Goal: Information Seeking & Learning: Learn about a topic

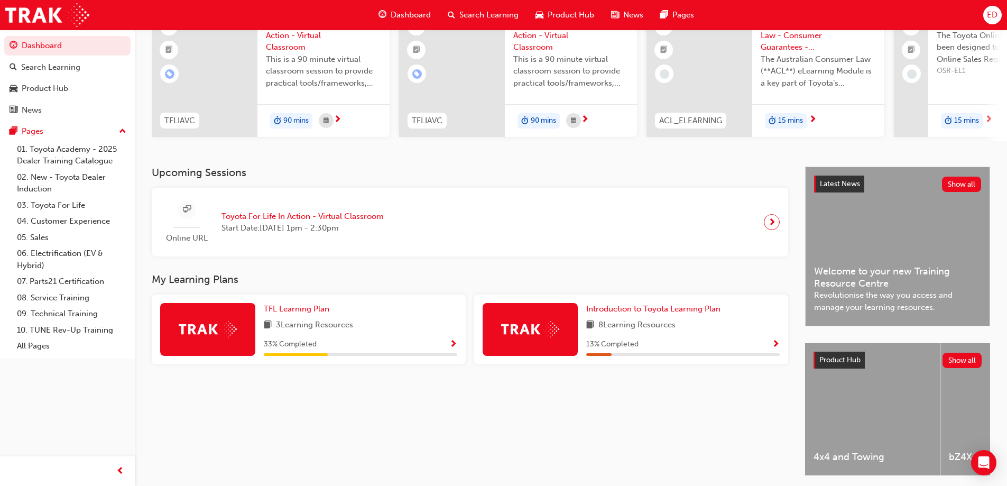
scroll to position [106, 0]
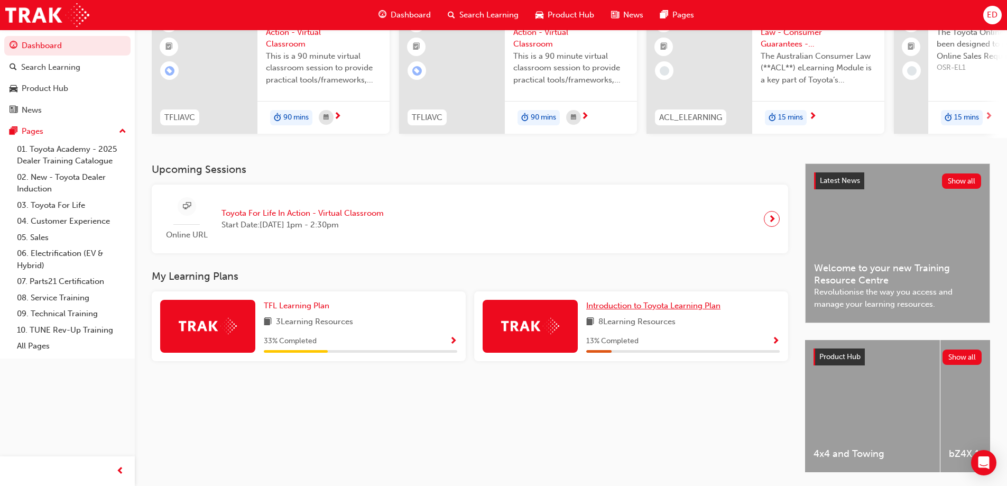
click at [680, 308] on span "Introduction to Toyota Learning Plan" at bounding box center [653, 306] width 134 height 10
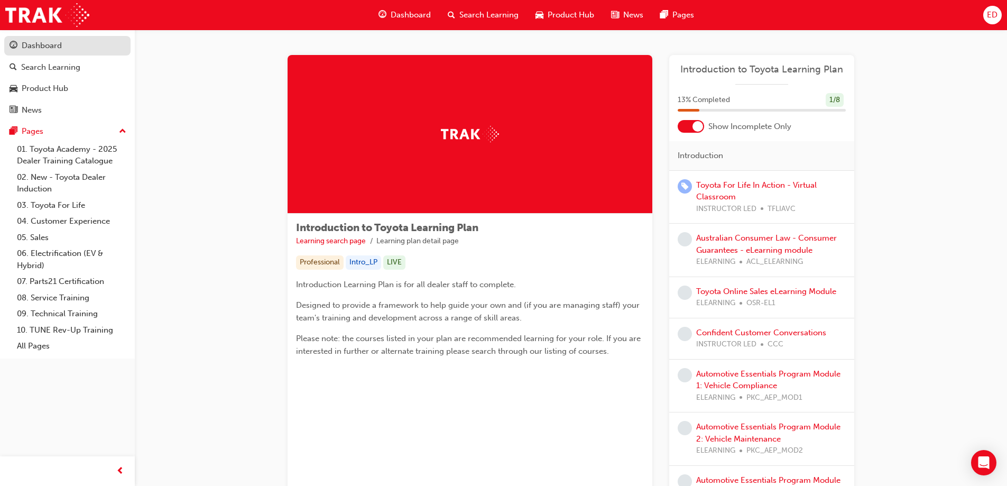
click at [58, 50] on div "Dashboard" at bounding box center [42, 46] width 40 height 12
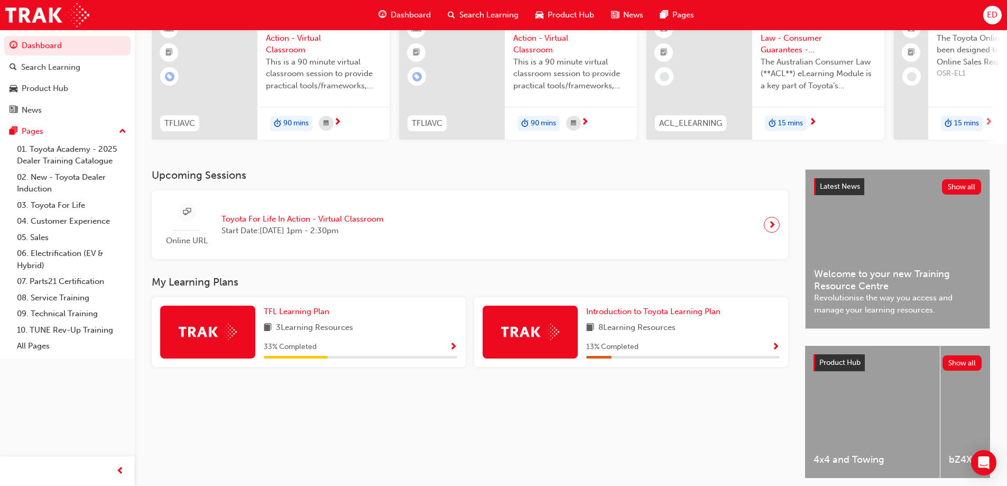
scroll to position [106, 0]
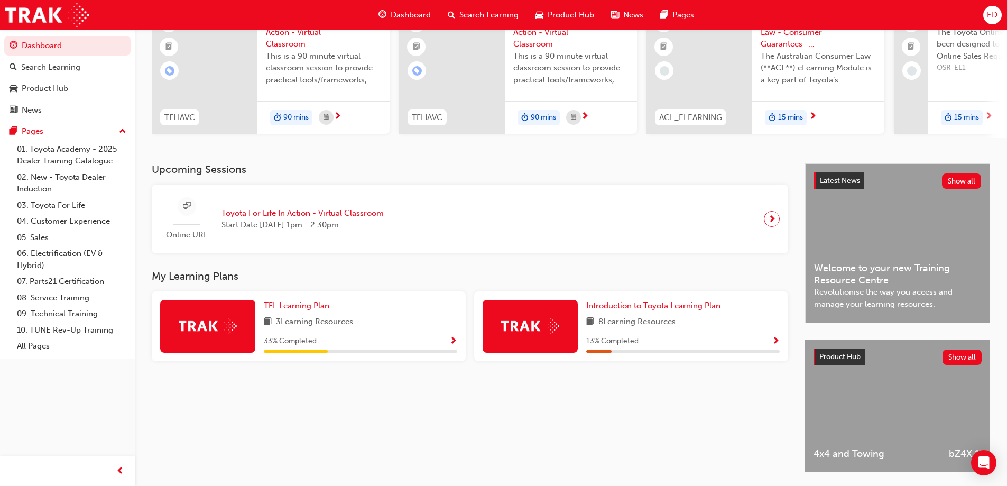
click at [449, 346] on div "33 % Completed" at bounding box center [360, 341] width 193 height 13
click at [451, 345] on span "Show Progress" at bounding box center [453, 342] width 8 height 10
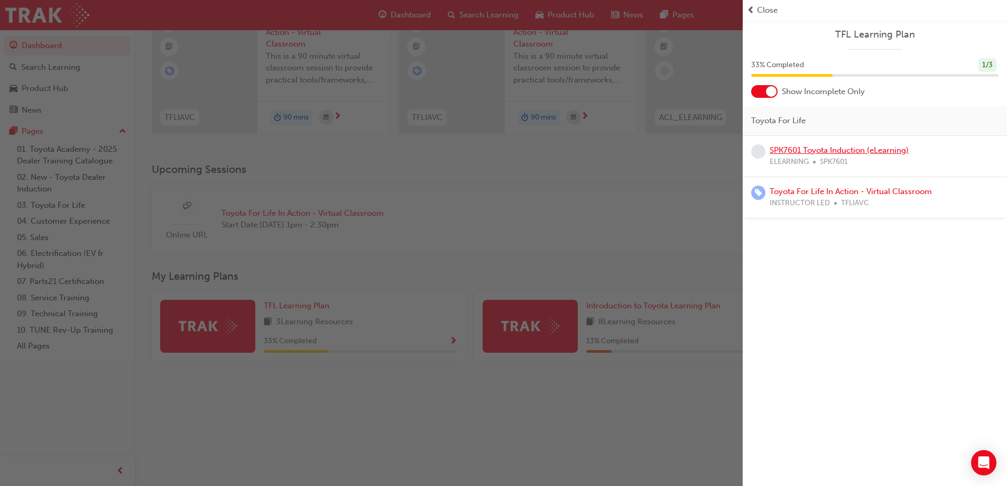
click at [852, 150] on link "SPK7601 Toyota Induction (eLearning)" at bounding box center [839, 150] width 139 height 10
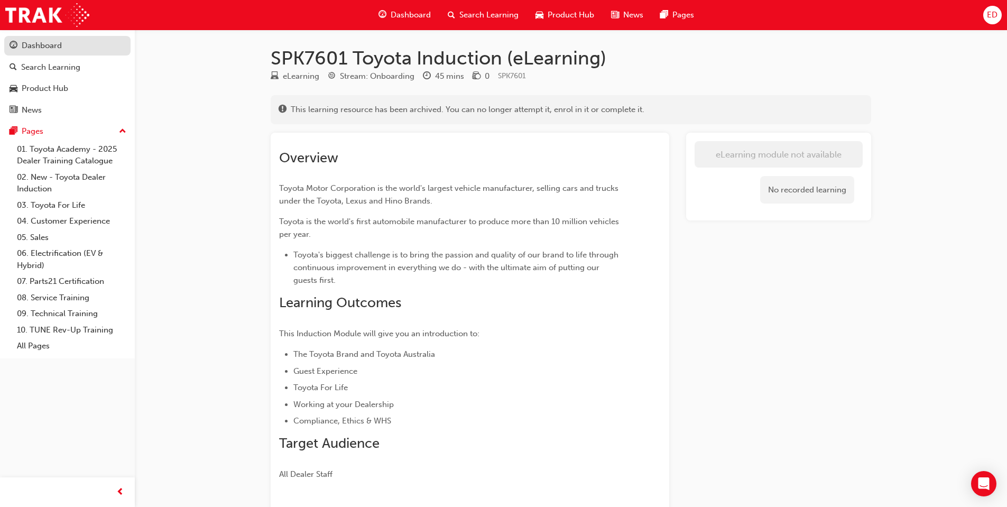
click at [57, 47] on div "Dashboard" at bounding box center [42, 46] width 40 height 12
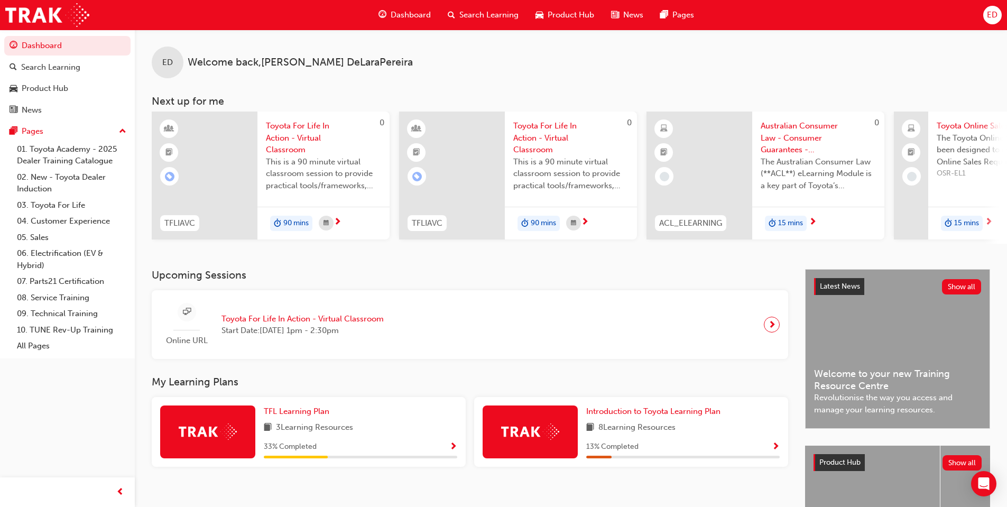
scroll to position [53, 0]
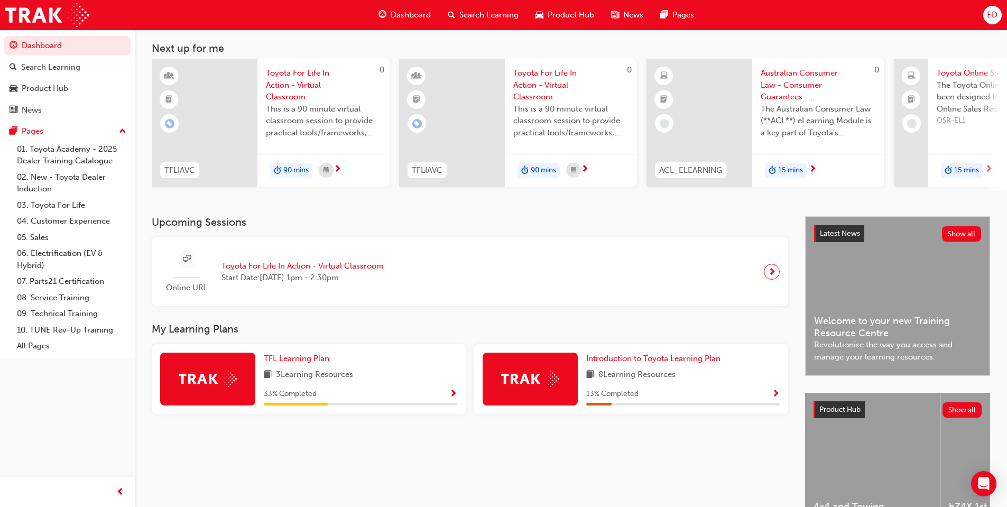
click at [451, 393] on span "Show Progress" at bounding box center [453, 395] width 8 height 10
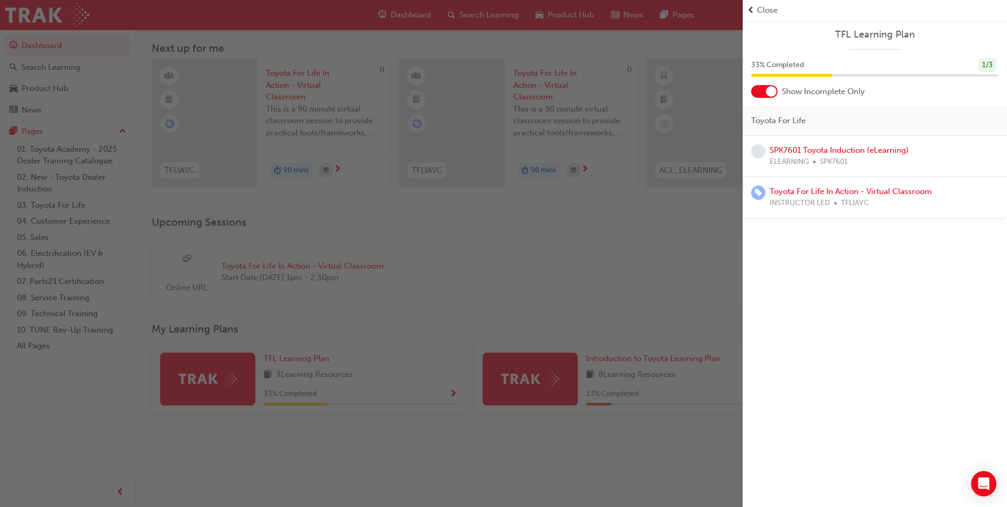
click at [548, 284] on div "button" at bounding box center [371, 253] width 743 height 507
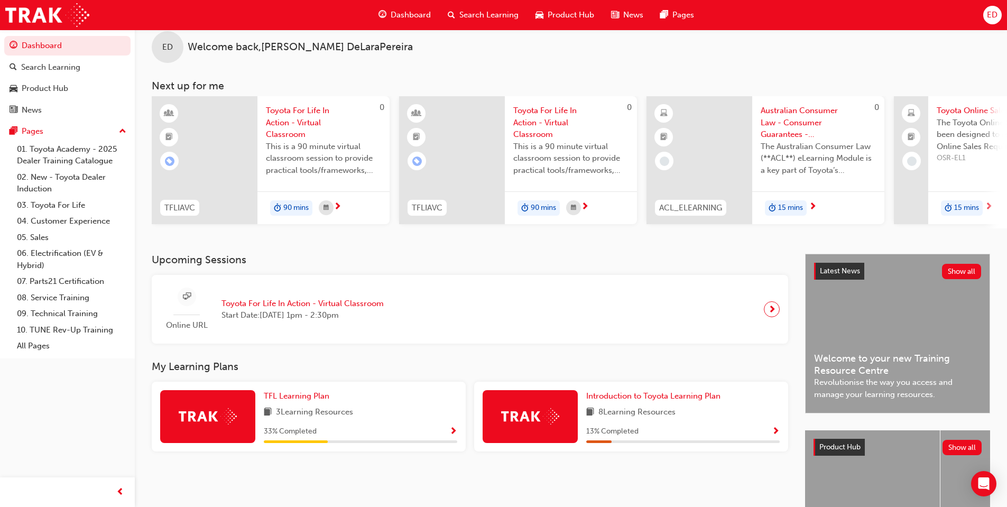
scroll to position [0, 0]
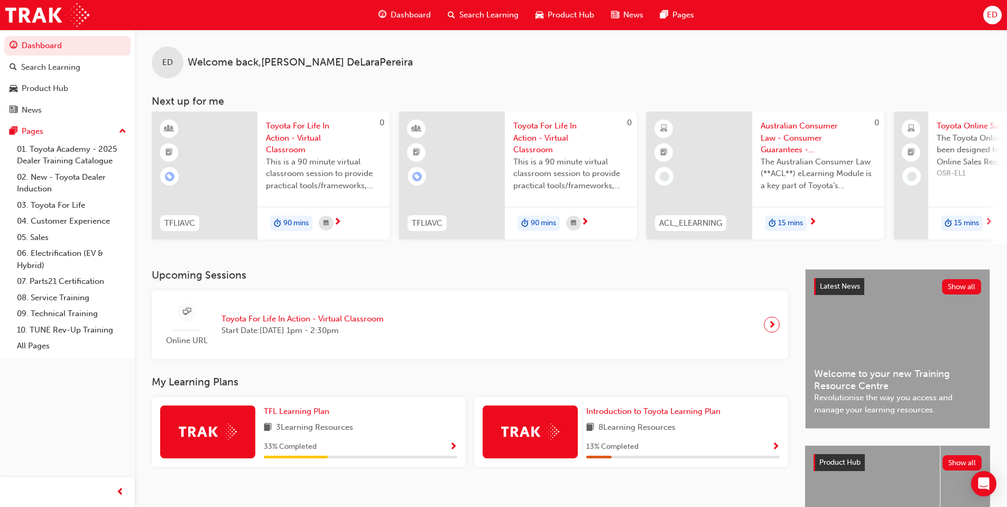
click at [498, 20] on span "Search Learning" at bounding box center [488, 15] width 59 height 12
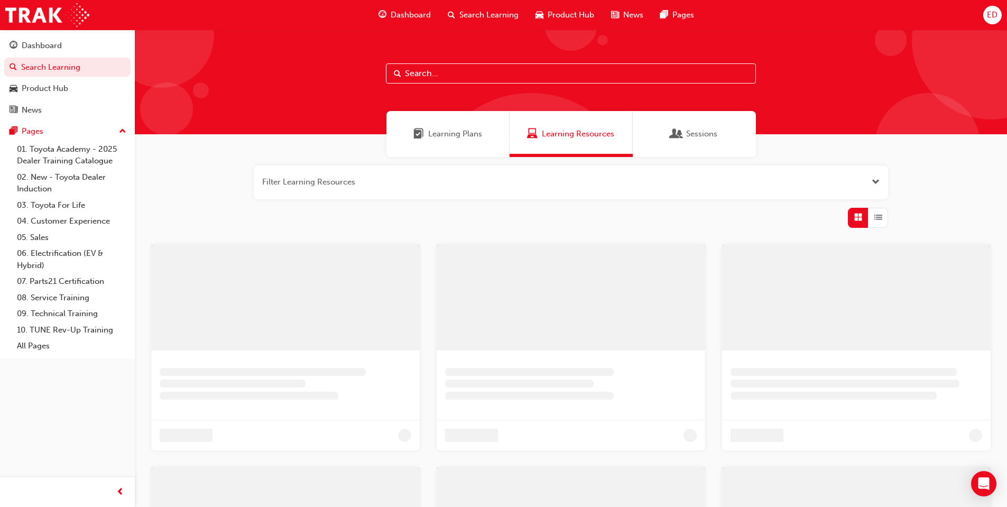
click at [468, 74] on input "text" at bounding box center [571, 73] width 370 height 20
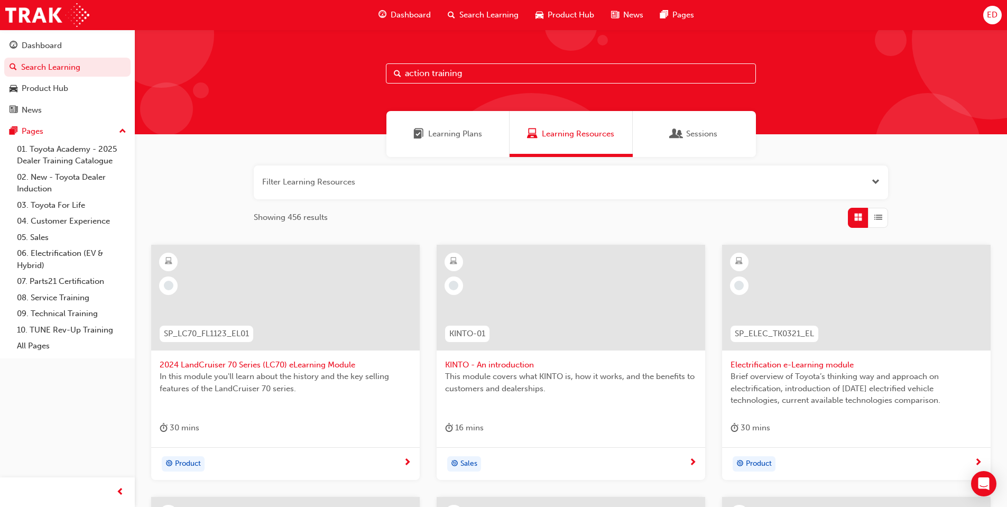
type input "action training"
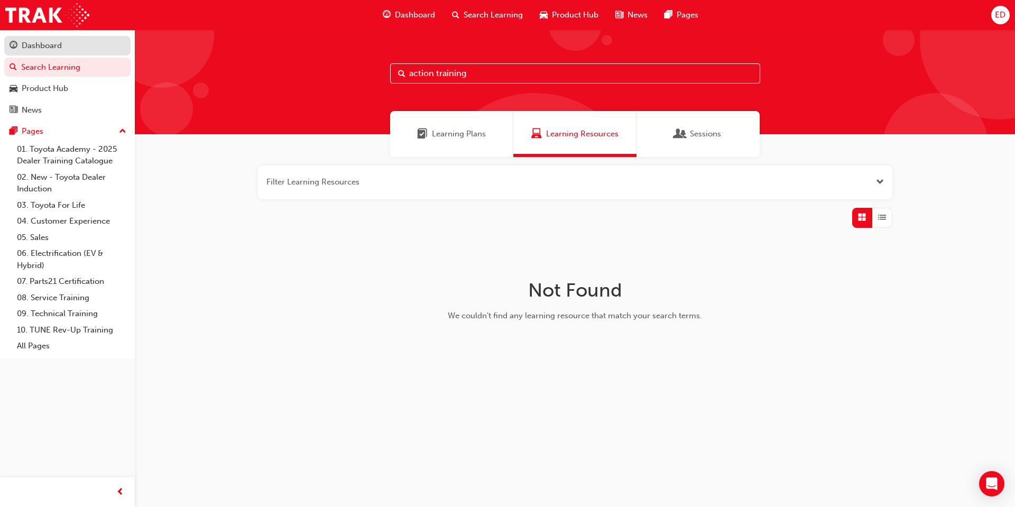
click at [50, 50] on div "Dashboard" at bounding box center [42, 46] width 40 height 12
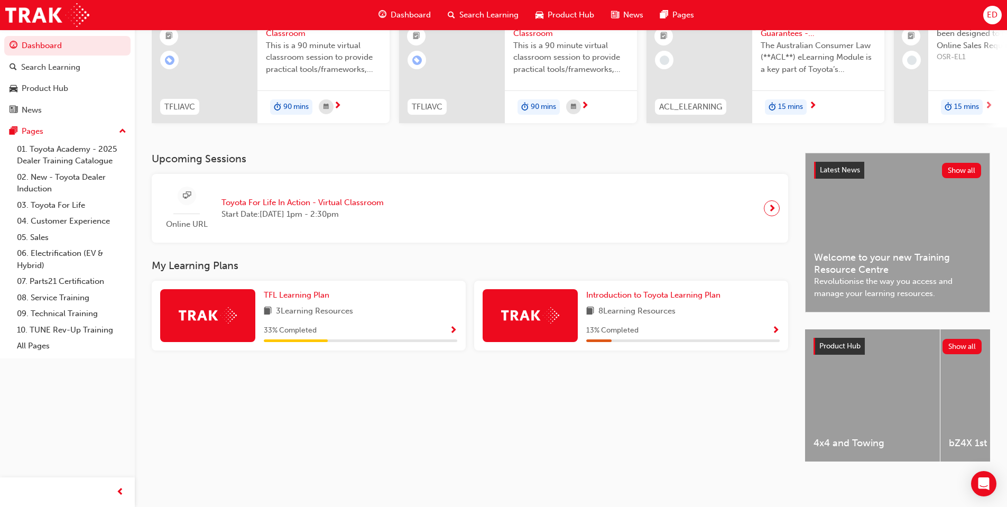
scroll to position [125, 0]
click at [454, 327] on span "Show Progress" at bounding box center [453, 331] width 8 height 10
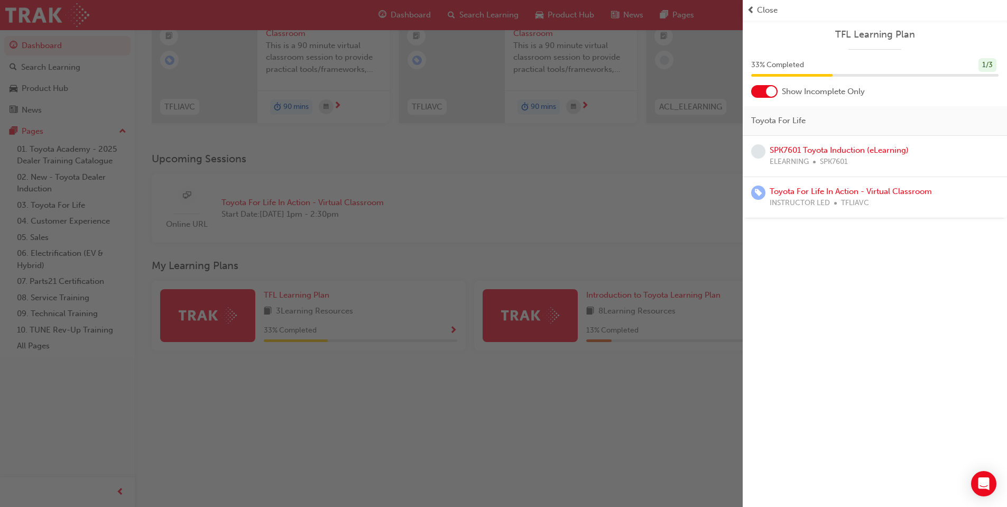
click at [498, 458] on div "button" at bounding box center [371, 253] width 743 height 507
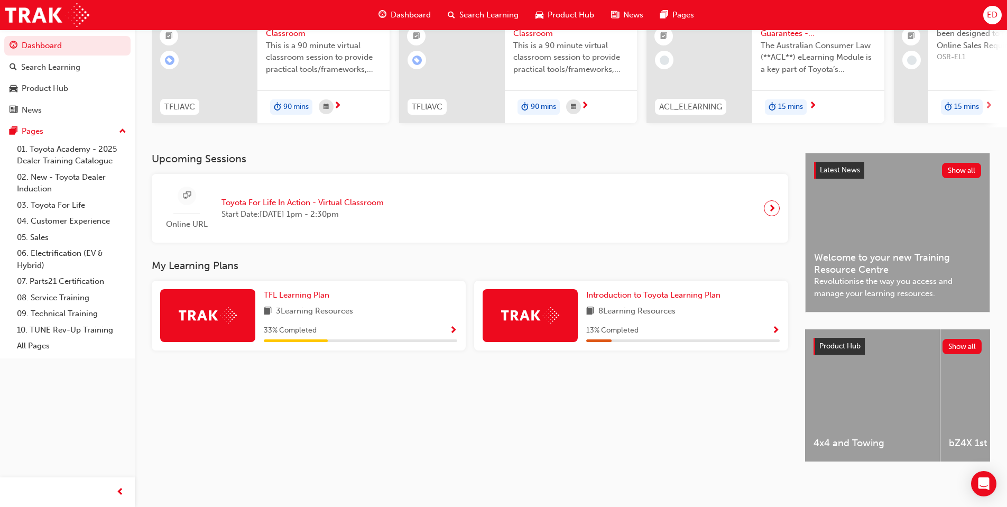
click at [775, 326] on span "Show Progress" at bounding box center [776, 331] width 8 height 10
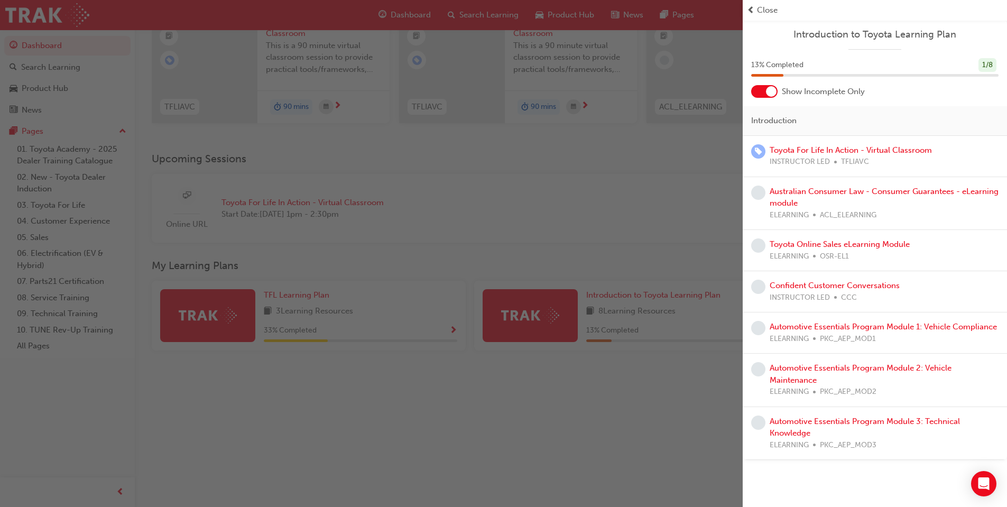
click at [632, 427] on div "button" at bounding box center [371, 253] width 743 height 507
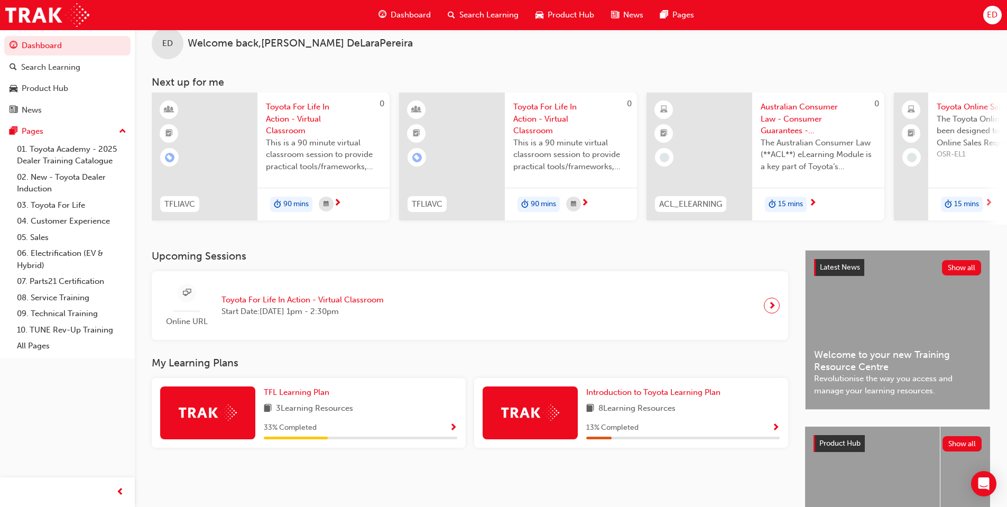
scroll to position [0, 0]
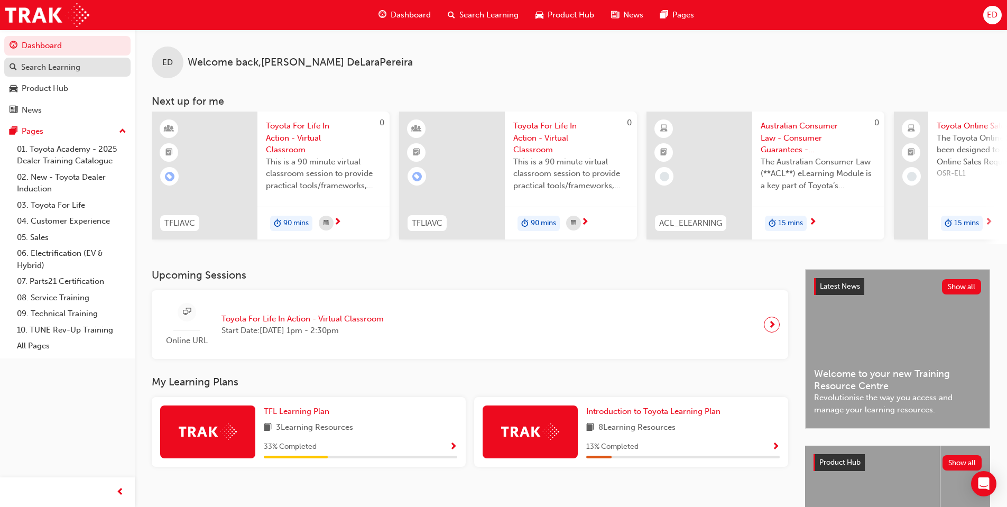
click at [51, 66] on div "Search Learning" at bounding box center [50, 67] width 59 height 12
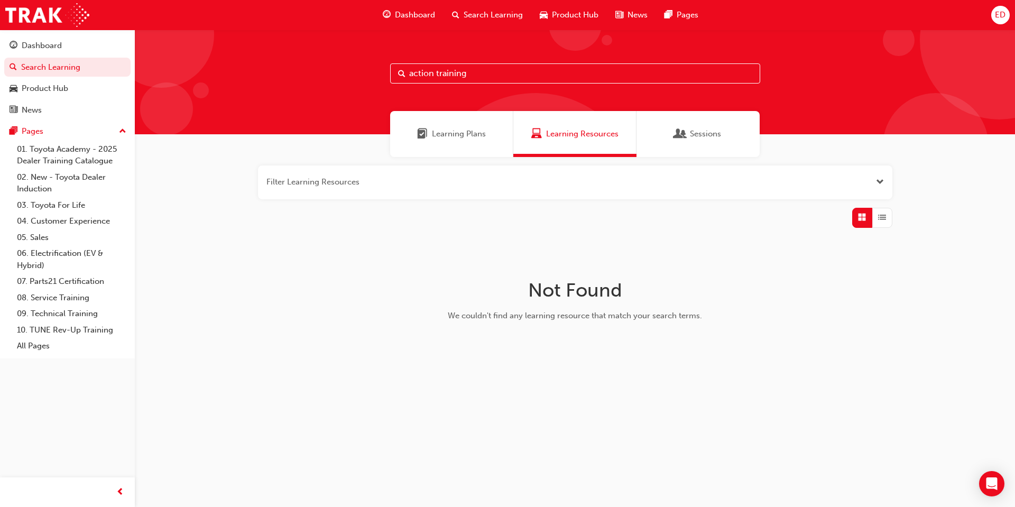
click at [473, 144] on div "Learning Plans" at bounding box center [451, 134] width 123 height 46
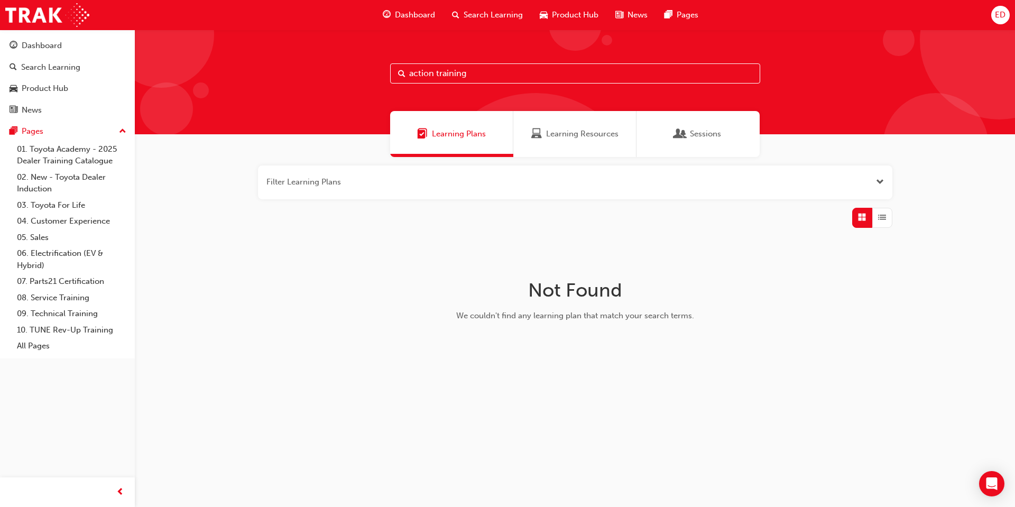
click at [557, 139] on span "Learning Resources" at bounding box center [582, 134] width 72 height 12
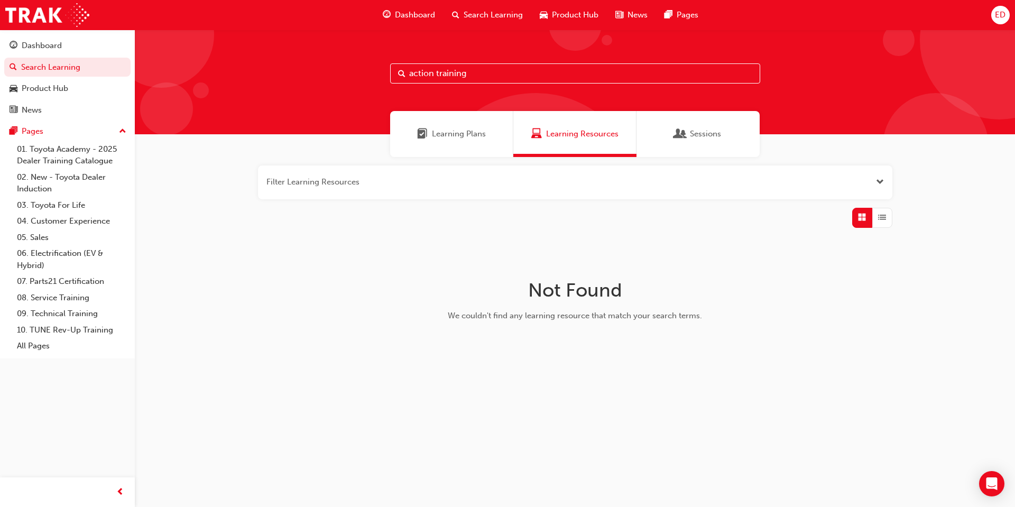
click at [704, 137] on span "Sessions" at bounding box center [705, 134] width 31 height 12
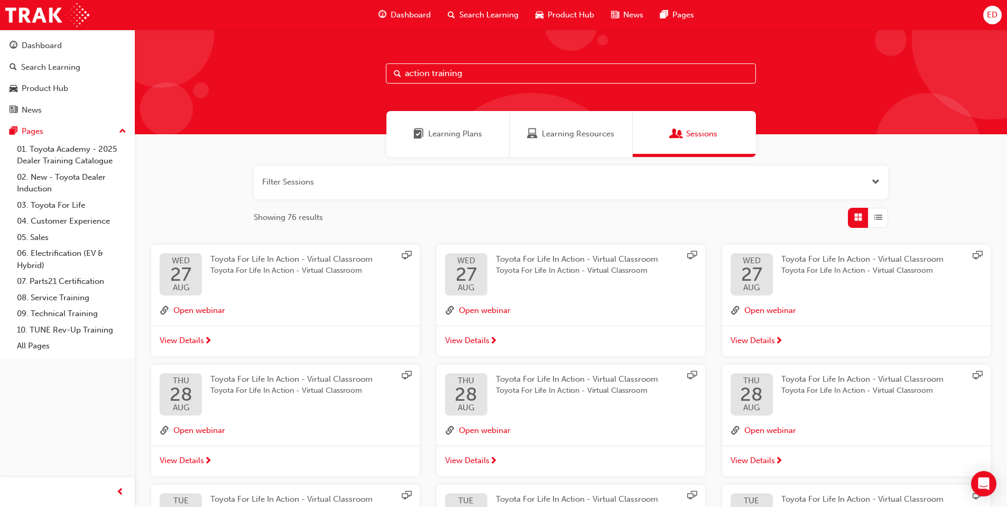
drag, startPoint x: 497, startPoint y: 78, endPoint x: 260, endPoint y: 77, distance: 237.4
click at [344, 77] on div "action training" at bounding box center [571, 82] width 872 height 105
click at [470, 142] on div "Learning Plans" at bounding box center [447, 134] width 123 height 46
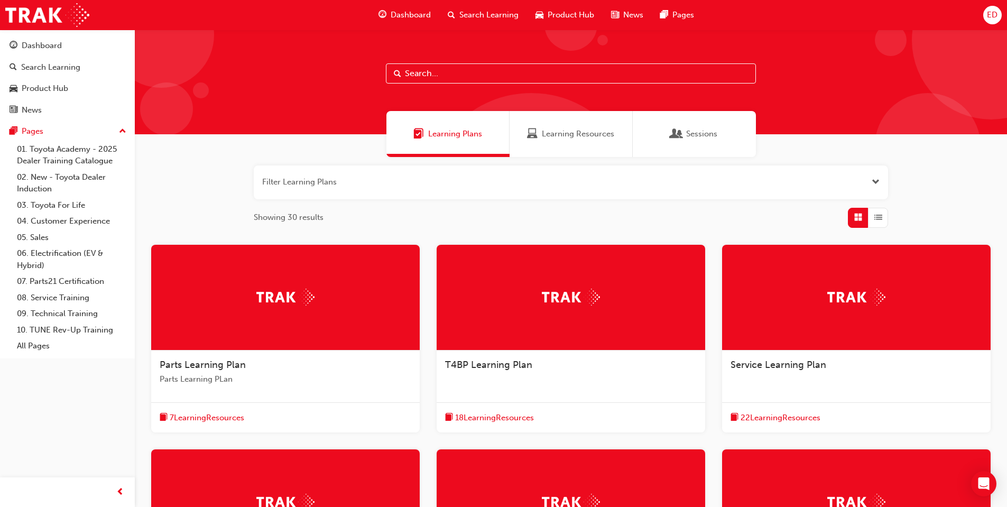
click at [589, 137] on span "Learning Resources" at bounding box center [578, 134] width 72 height 12
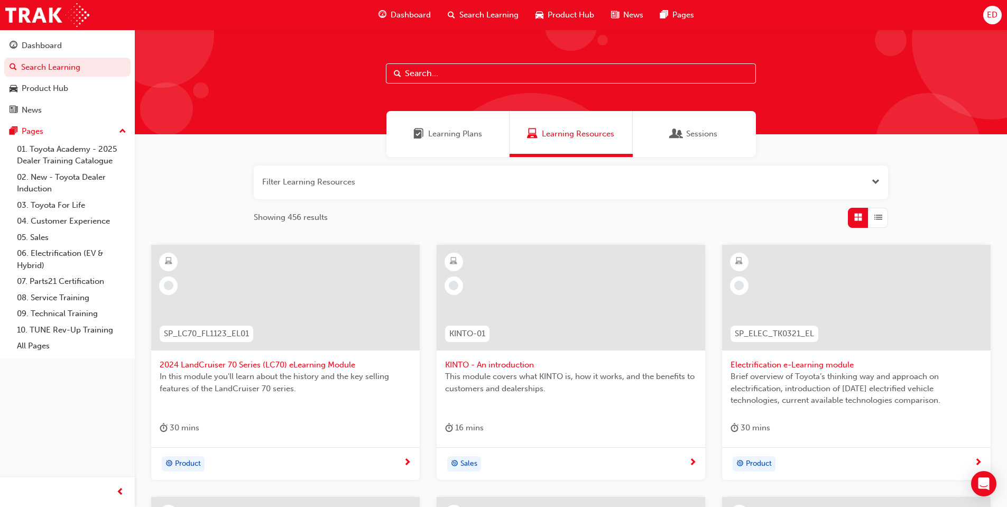
click at [674, 140] on span "Sessions" at bounding box center [676, 134] width 11 height 12
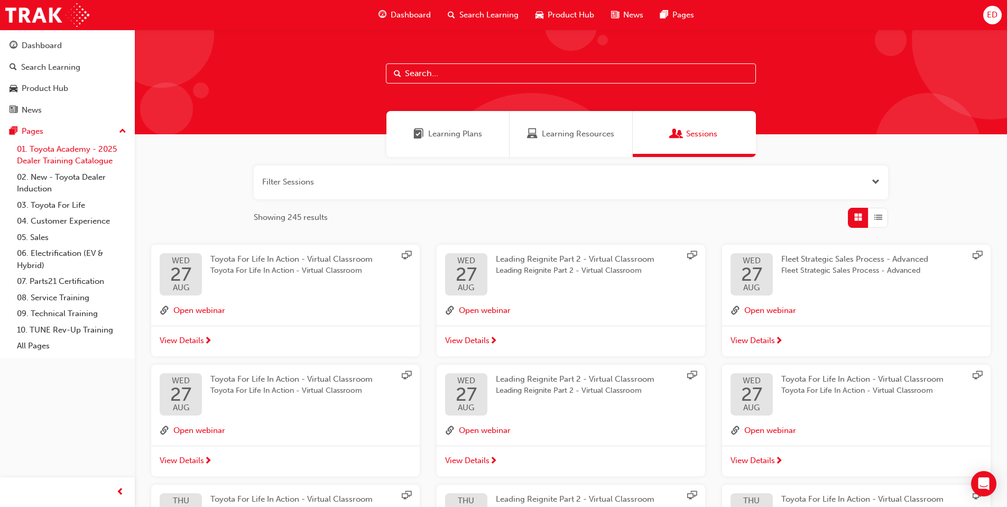
click at [73, 155] on link "01. Toyota Academy - 2025 Dealer Training Catalogue" at bounding box center [72, 155] width 118 height 28
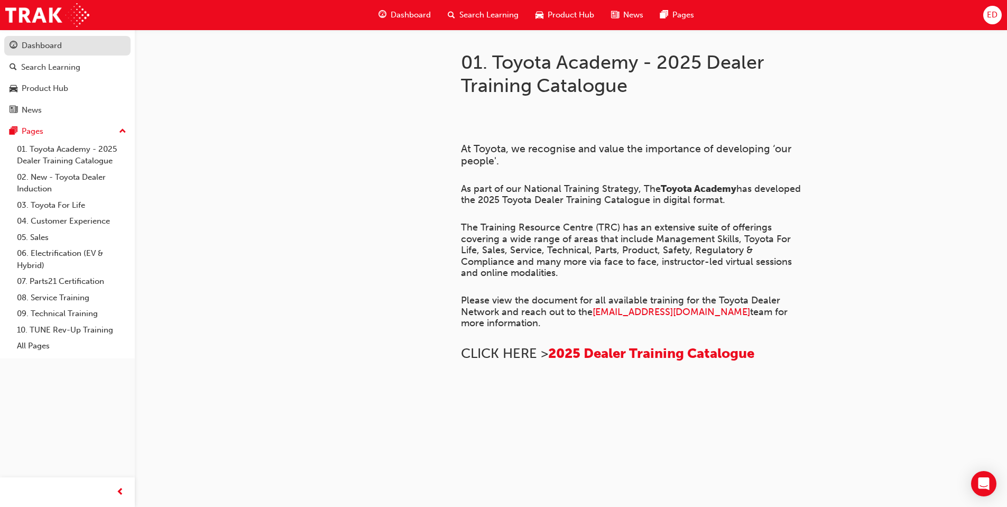
click at [59, 42] on div "Dashboard" at bounding box center [42, 46] width 40 height 12
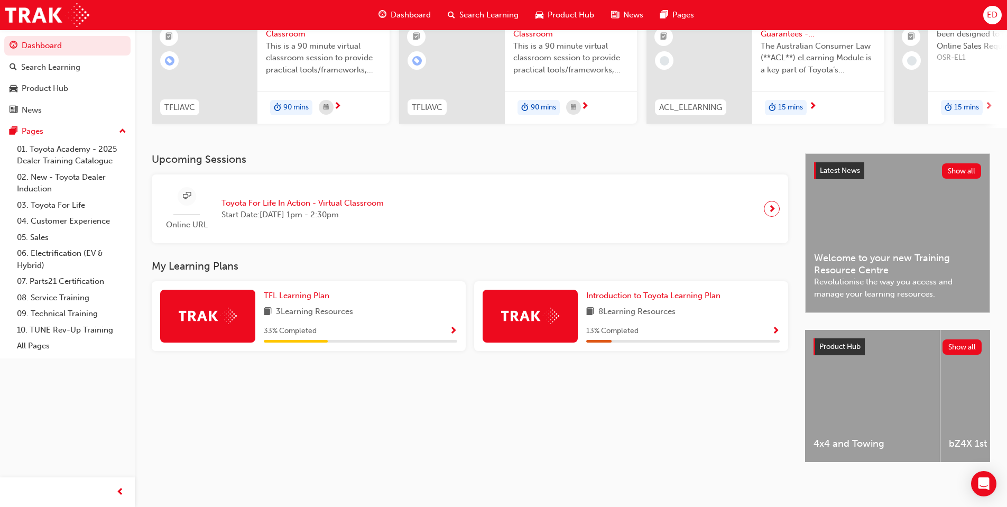
scroll to position [125, 0]
click at [690, 293] on span "Introduction to Toyota Learning Plan" at bounding box center [653, 295] width 134 height 10
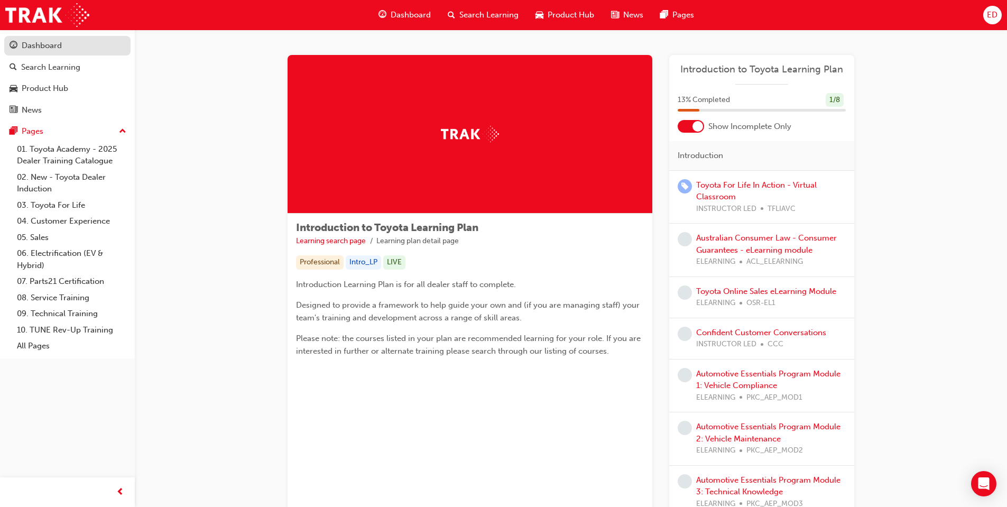
click at [58, 47] on div "Dashboard" at bounding box center [42, 46] width 40 height 12
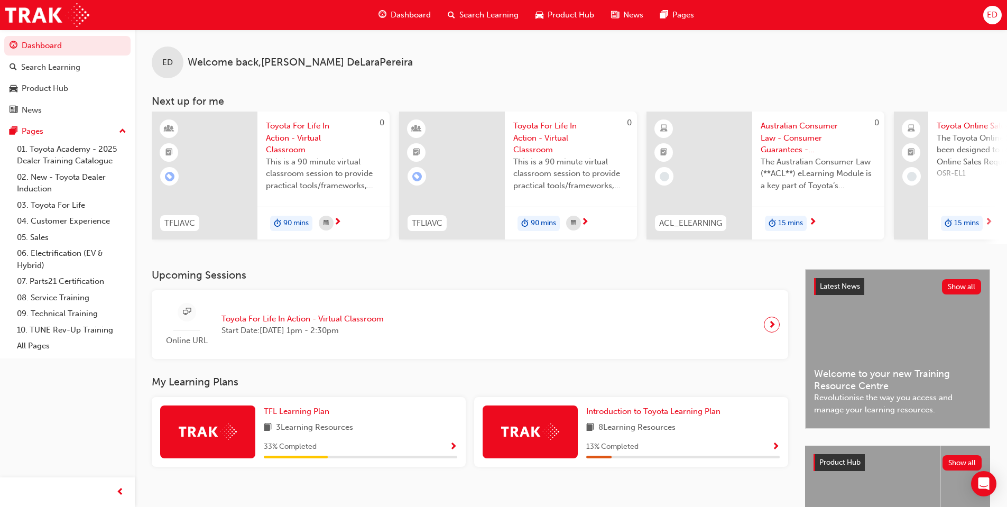
click at [995, 19] on span "ED" at bounding box center [992, 15] width 11 height 12
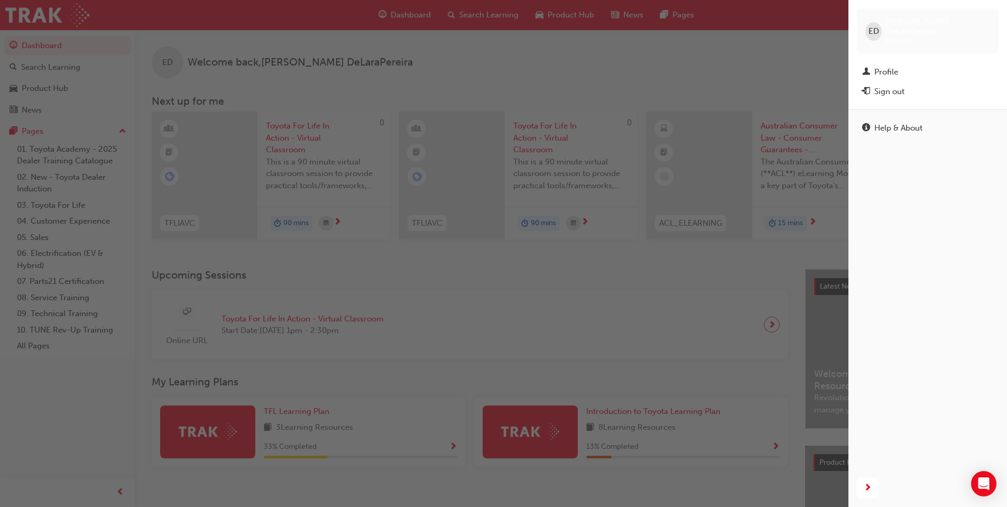
click at [623, 48] on div "button" at bounding box center [424, 253] width 849 height 507
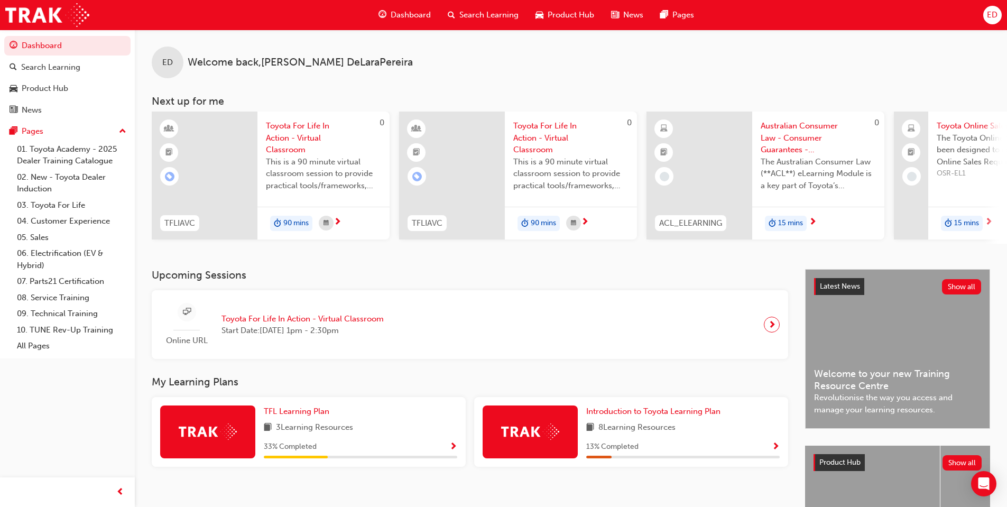
click at [995, 16] on span "ED" at bounding box center [992, 15] width 11 height 12
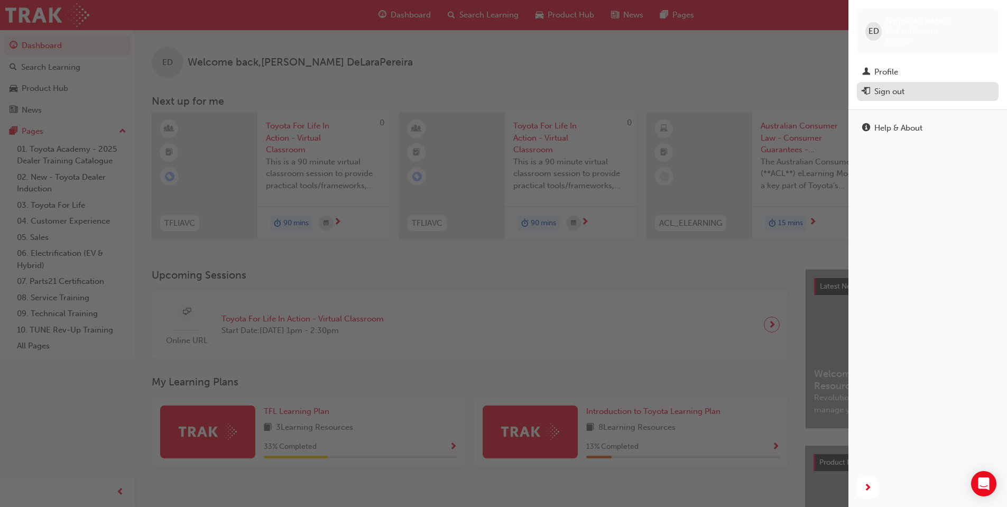
click at [898, 86] on div "Sign out" at bounding box center [889, 92] width 30 height 12
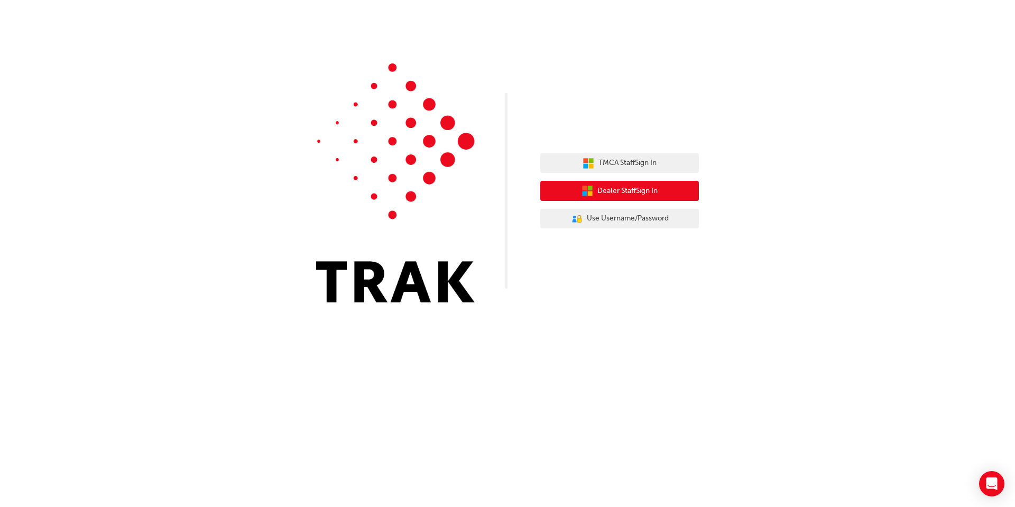
click at [619, 196] on span "Dealer Staff Sign In" at bounding box center [627, 191] width 60 height 12
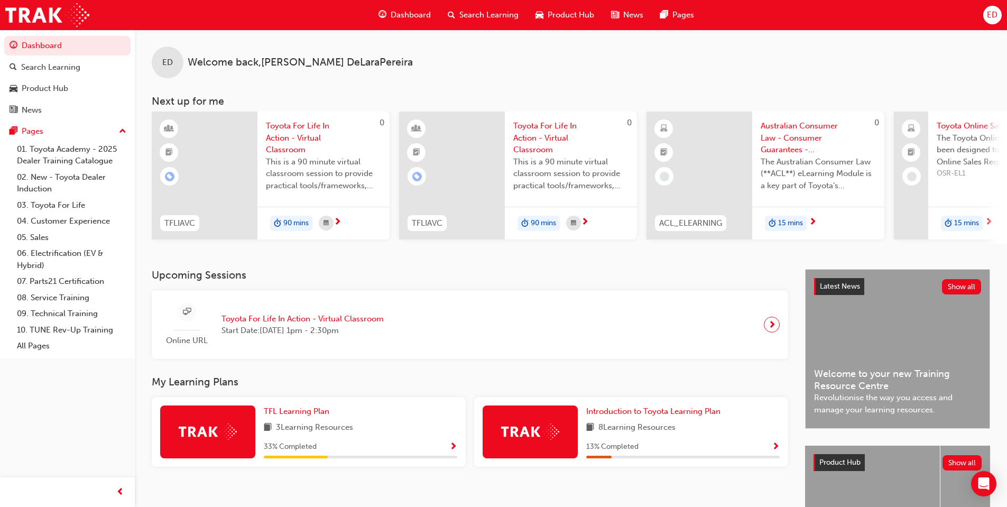
click at [999, 19] on div "ED" at bounding box center [992, 15] width 19 height 19
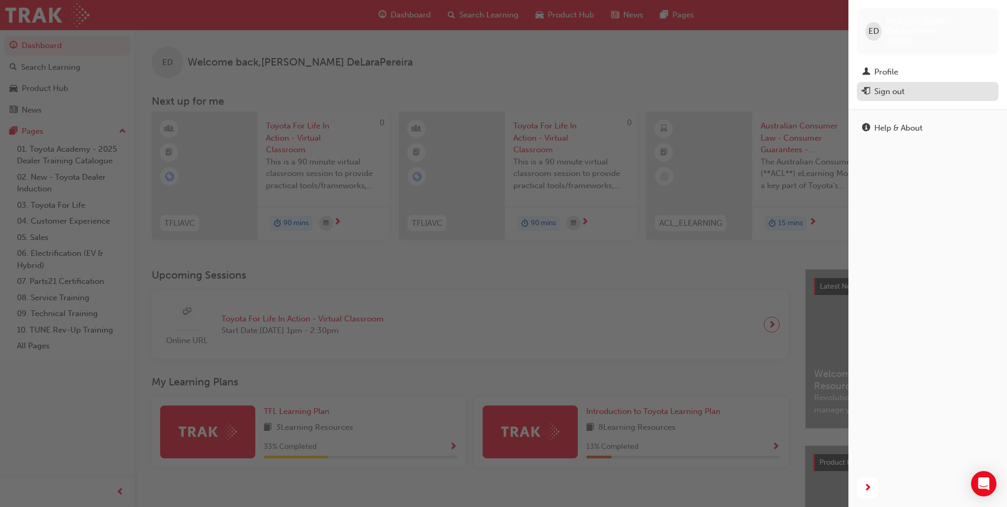
click at [895, 86] on div "Sign out" at bounding box center [889, 92] width 30 height 12
